Goal: Task Accomplishment & Management: Use online tool/utility

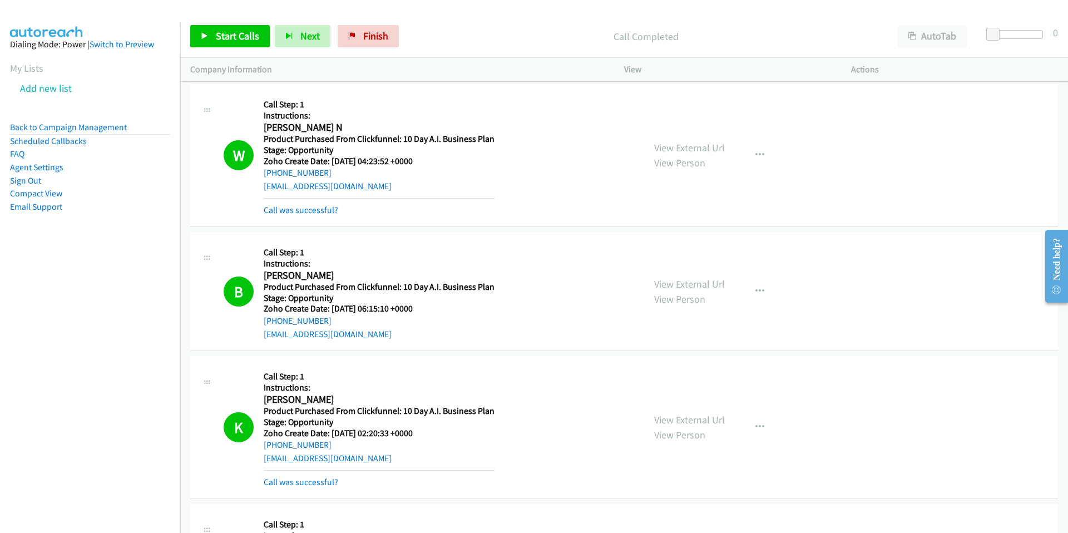
scroll to position [19339, 0]
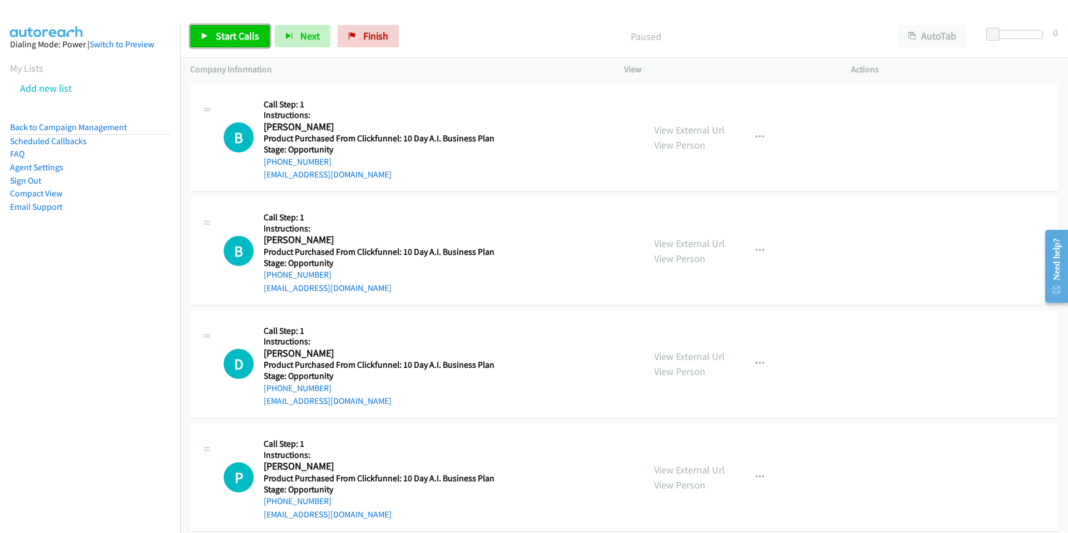
click at [243, 40] on span "Start Calls" at bounding box center [237, 35] width 43 height 13
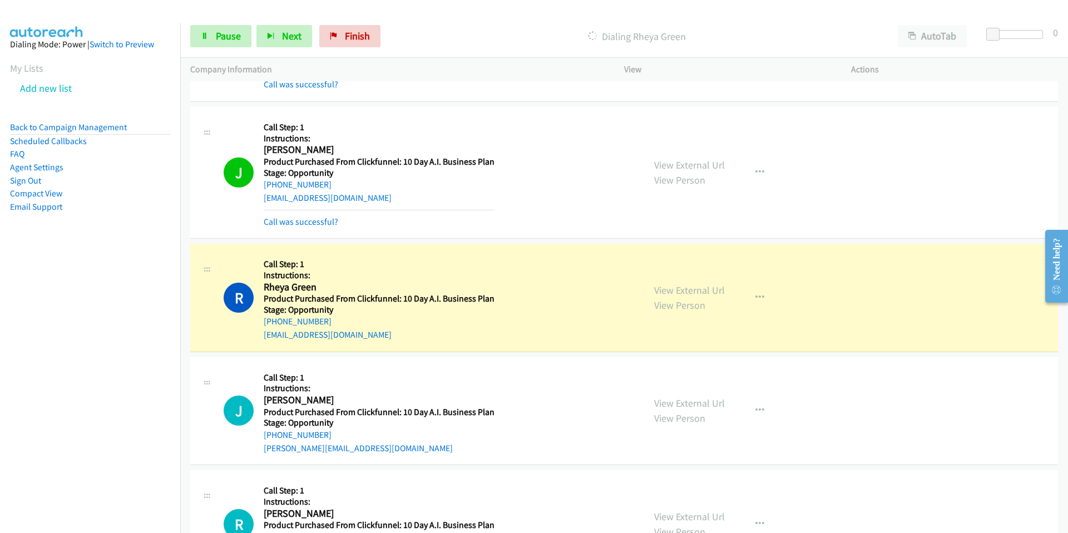
scroll to position [1634, 0]
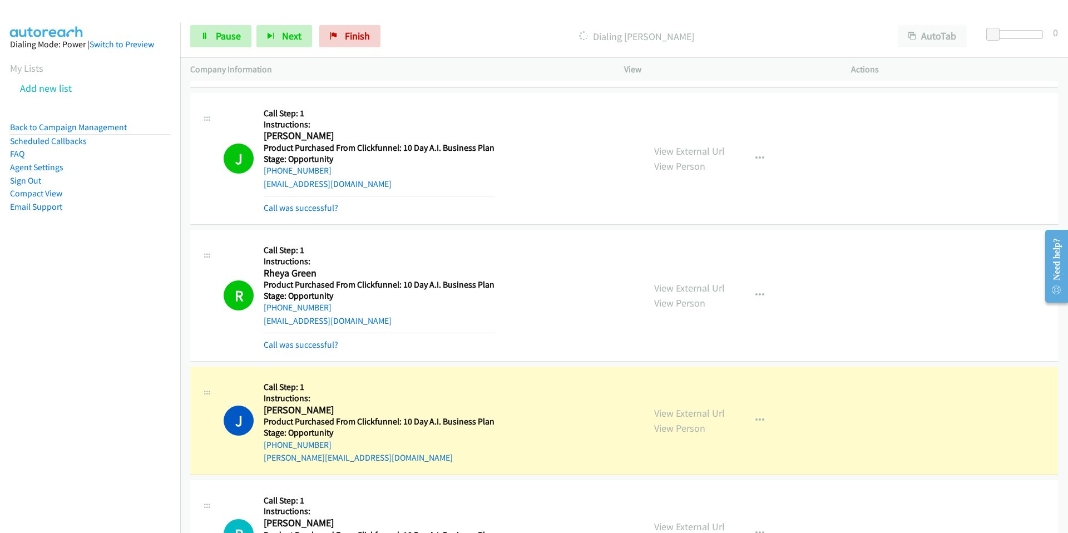
drag, startPoint x: 384, startPoint y: 322, endPoint x: 265, endPoint y: 273, distance: 128.8
click at [265, 273] on div "Callback Scheduled Call Step: 1 Instructions: Rheya Green America/Los_Angeles P…" at bounding box center [379, 295] width 231 height 111
copy div "Rheya Green America/Los_Angeles Product Purchased From Clickfunnel: 10 Day A.I.…"
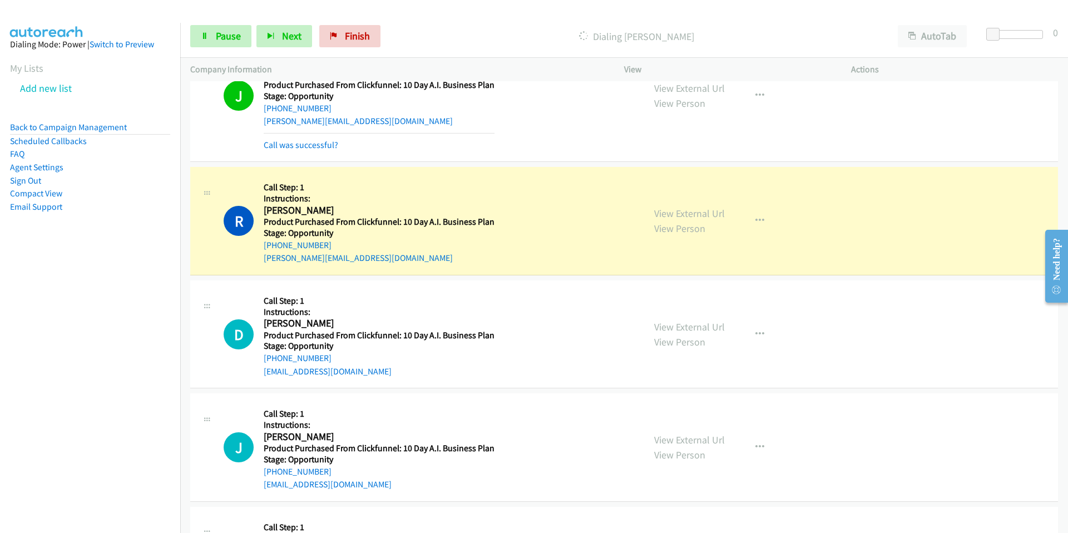
scroll to position [1974, 0]
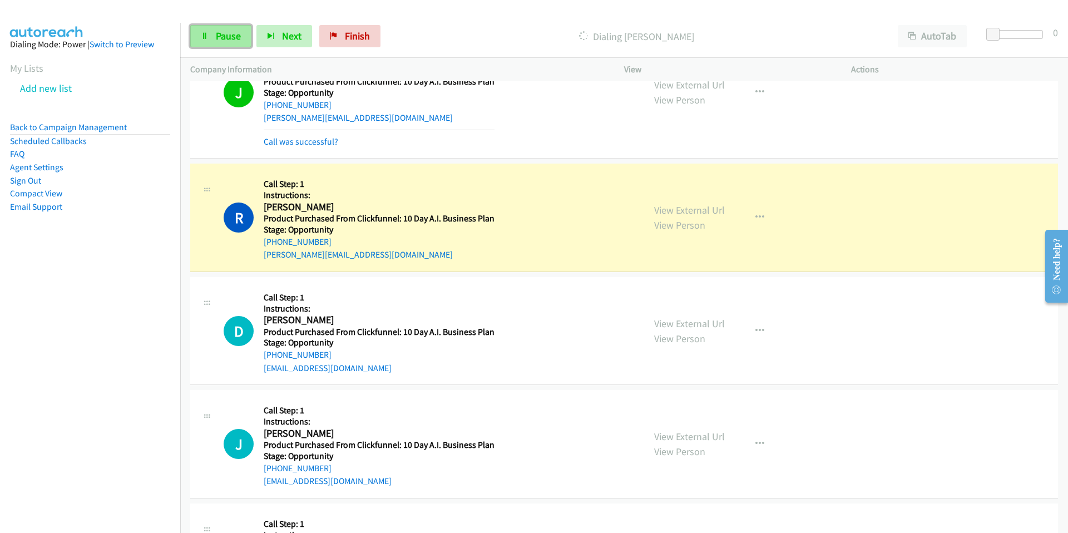
click at [218, 32] on span "Pause" at bounding box center [228, 35] width 25 height 13
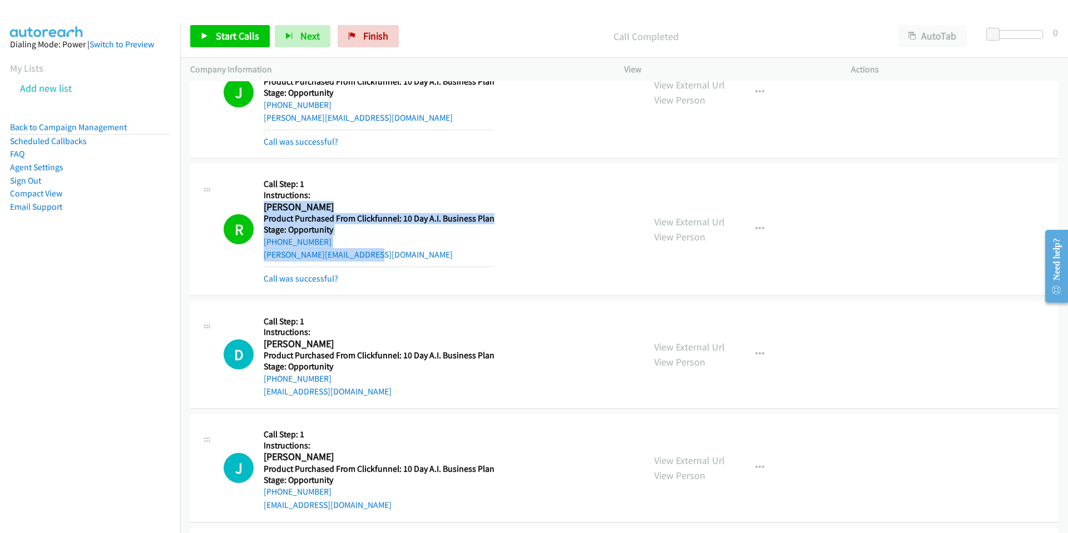
drag, startPoint x: 396, startPoint y: 255, endPoint x: 260, endPoint y: 209, distance: 143.1
click at [261, 209] on div "R Callback Scheduled Call Step: 1 Instructions: Rodney Breedlove America/New_Yo…" at bounding box center [429, 229] width 411 height 111
copy div "Rodney Breedlove America/New_York Product Purchased From Clickfunnel: 10 Day A.…"
click at [323, 278] on link "Call was successful?" at bounding box center [301, 278] width 75 height 11
